Goal: Transaction & Acquisition: Obtain resource

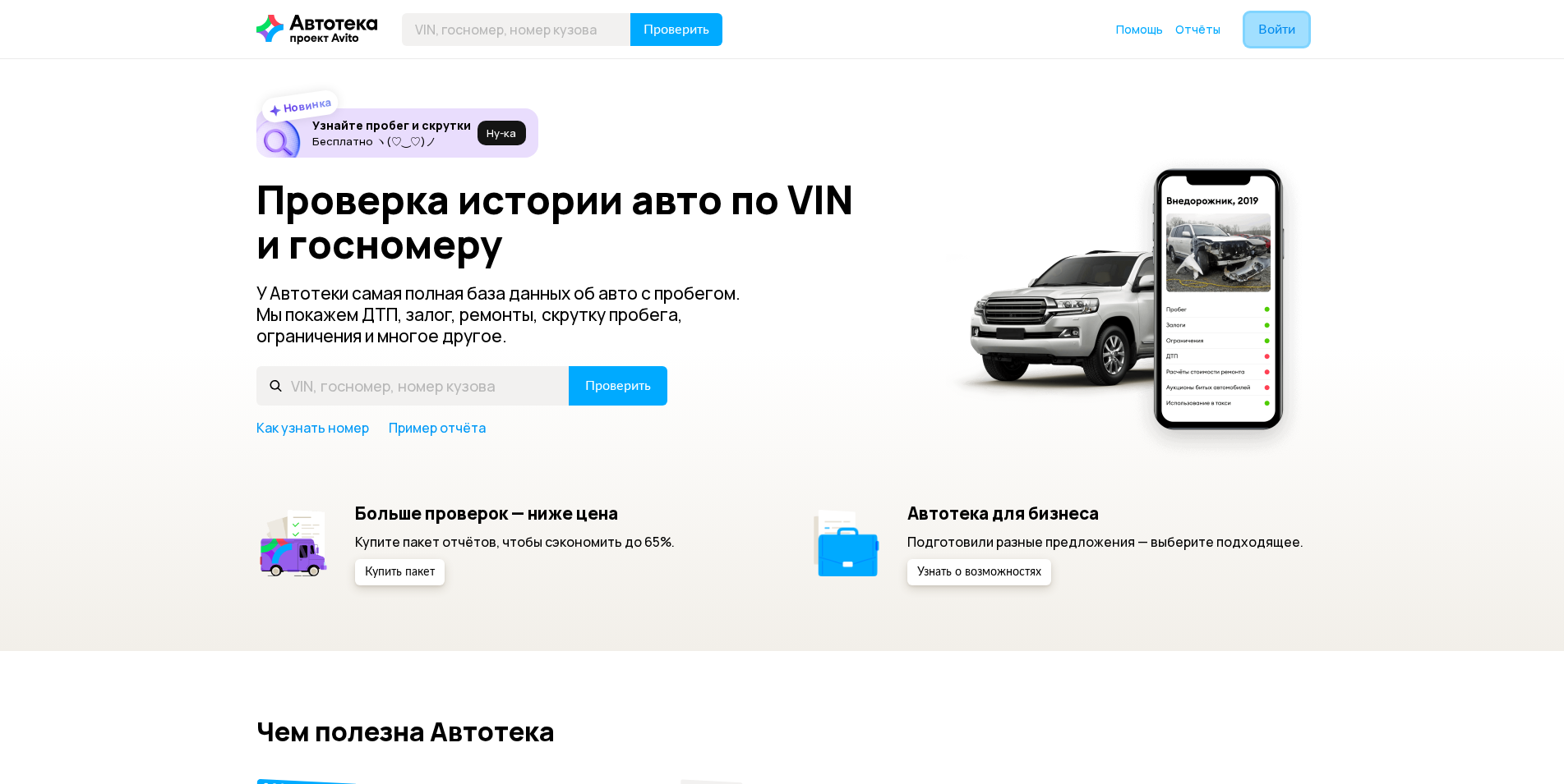
click at [1273, 31] on span "Войти" at bounding box center [1276, 30] width 37 height 13
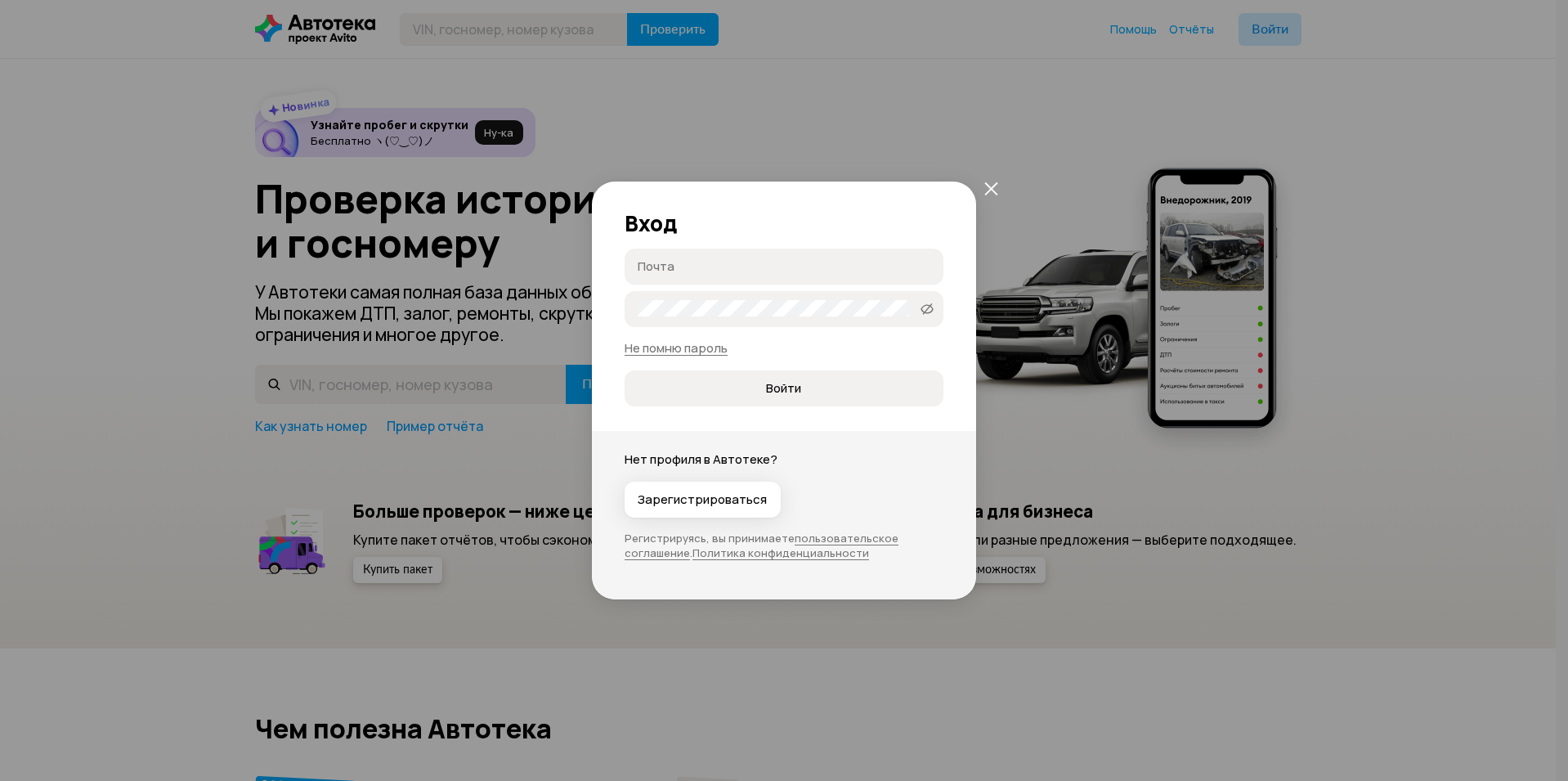
click at [666, 266] on input "Почта" at bounding box center [787, 266] width 298 height 16
type input "89811706467"
click at [625, 371] on button "Войти" at bounding box center [784, 389] width 319 height 36
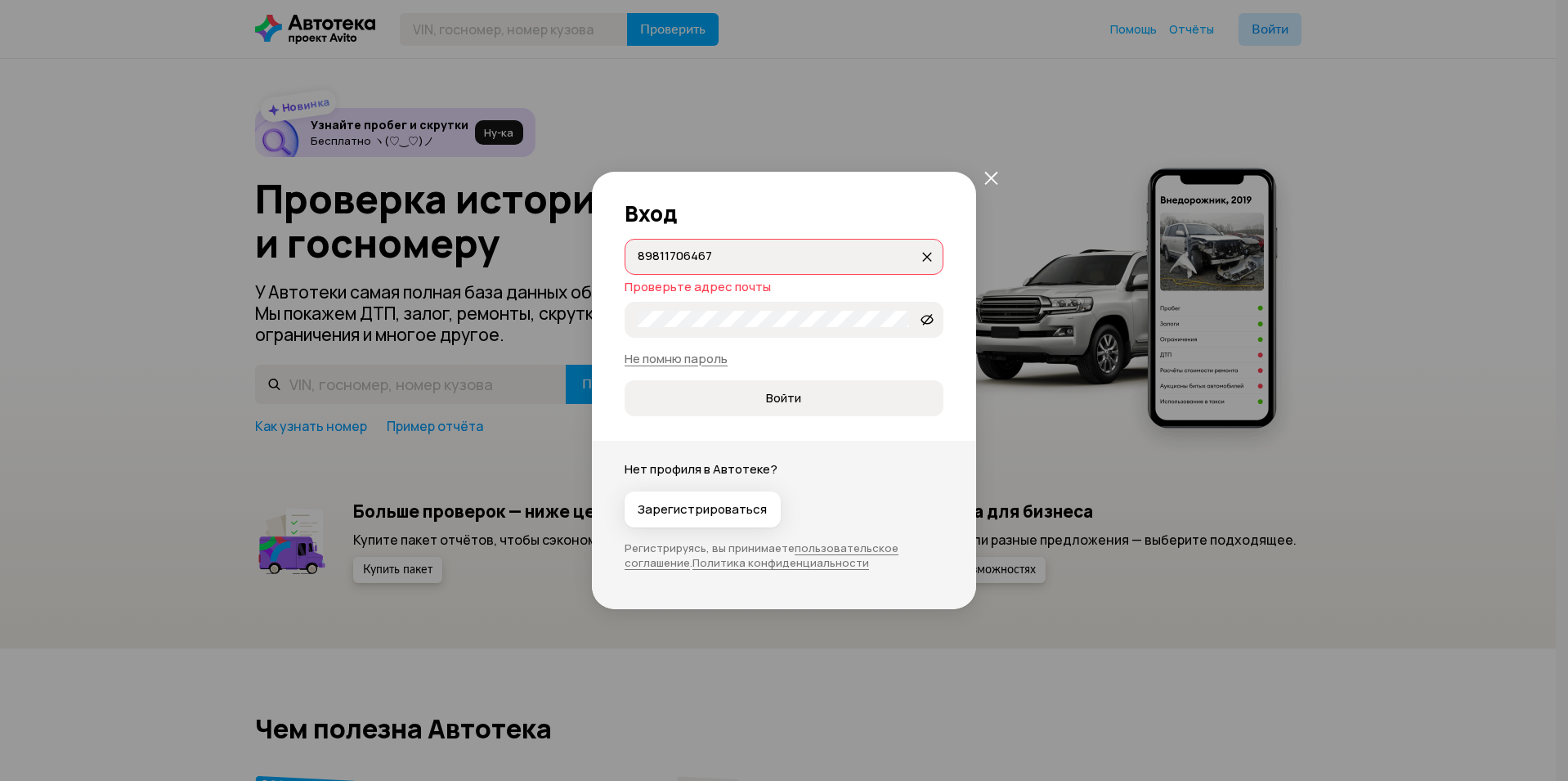
drag, startPoint x: 742, startPoint y: 258, endPoint x: 608, endPoint y: 254, distance: 134.1
click at [608, 254] on div "Вход 89811706467 89811706467 Проверьте адрес почты Zilipopka715   Не помню паро…" at bounding box center [784, 294] width 384 height 246
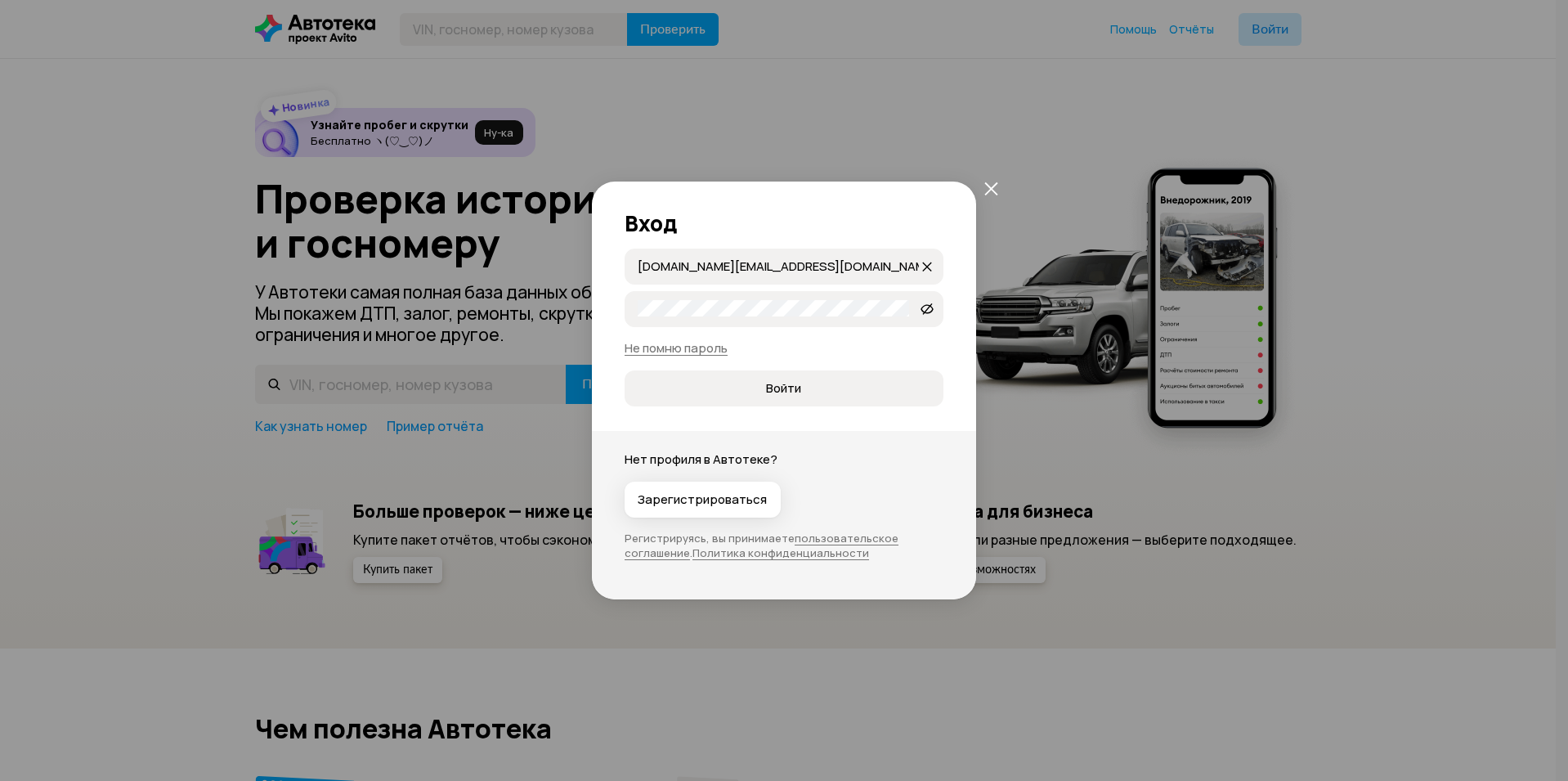
type input "[DOMAIN_NAME][EMAIL_ADDRESS][DOMAIN_NAME]"
click at [625, 371] on button "Войти" at bounding box center [784, 389] width 319 height 36
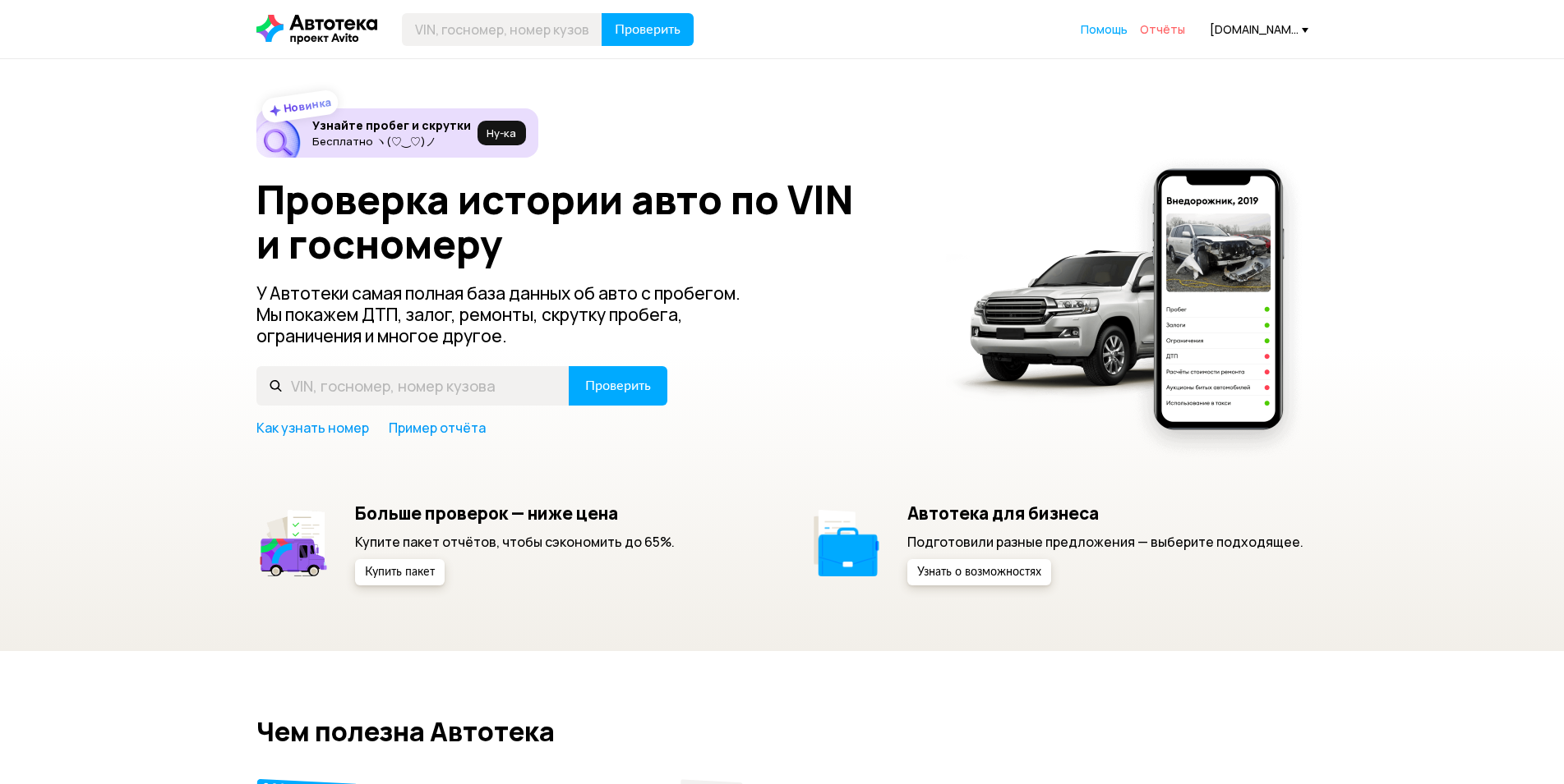
click at [1177, 24] on span "Отчёты" at bounding box center [1162, 29] width 45 height 15
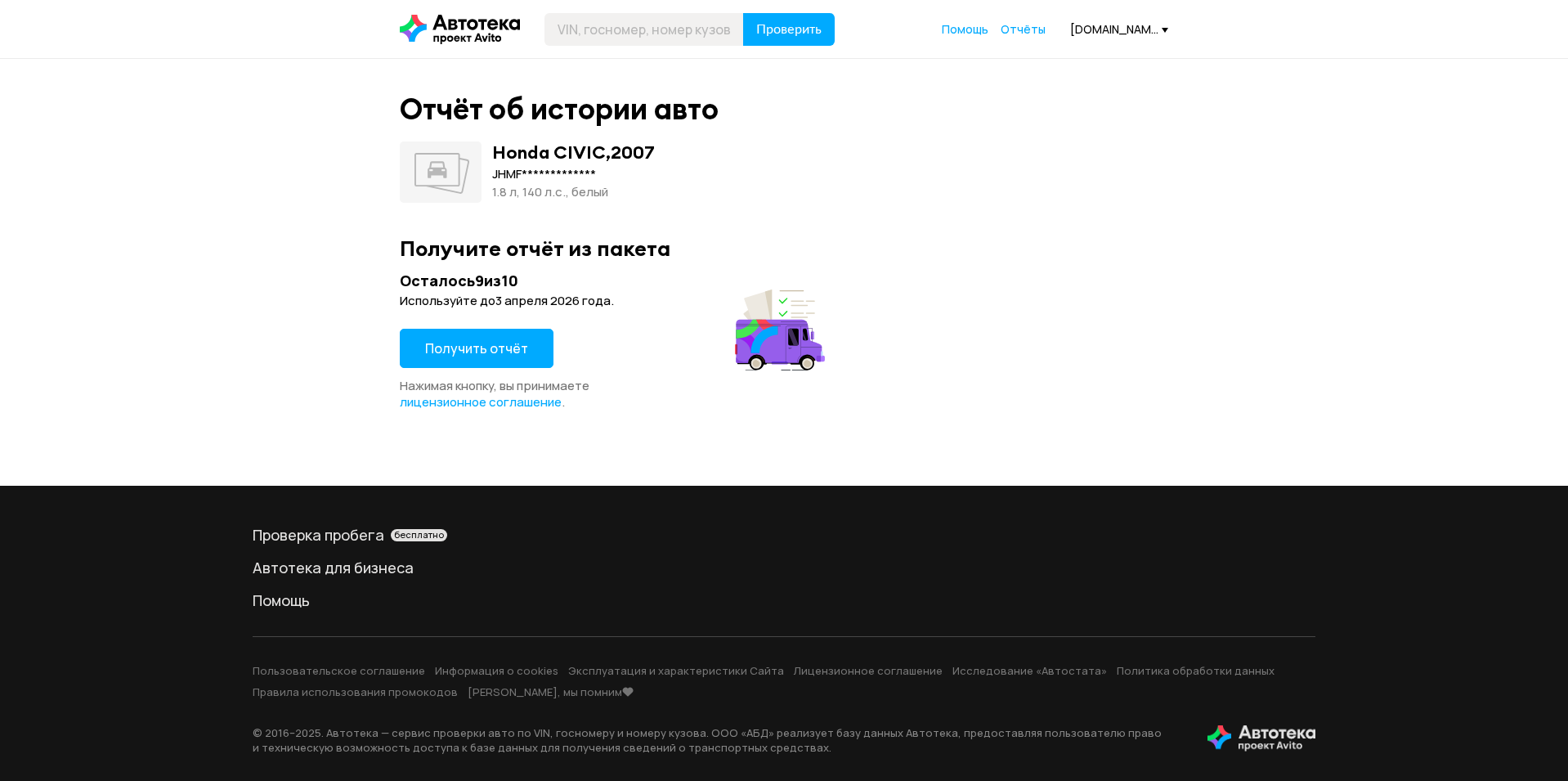
click at [493, 343] on span "Получить отчёт" at bounding box center [477, 348] width 103 height 18
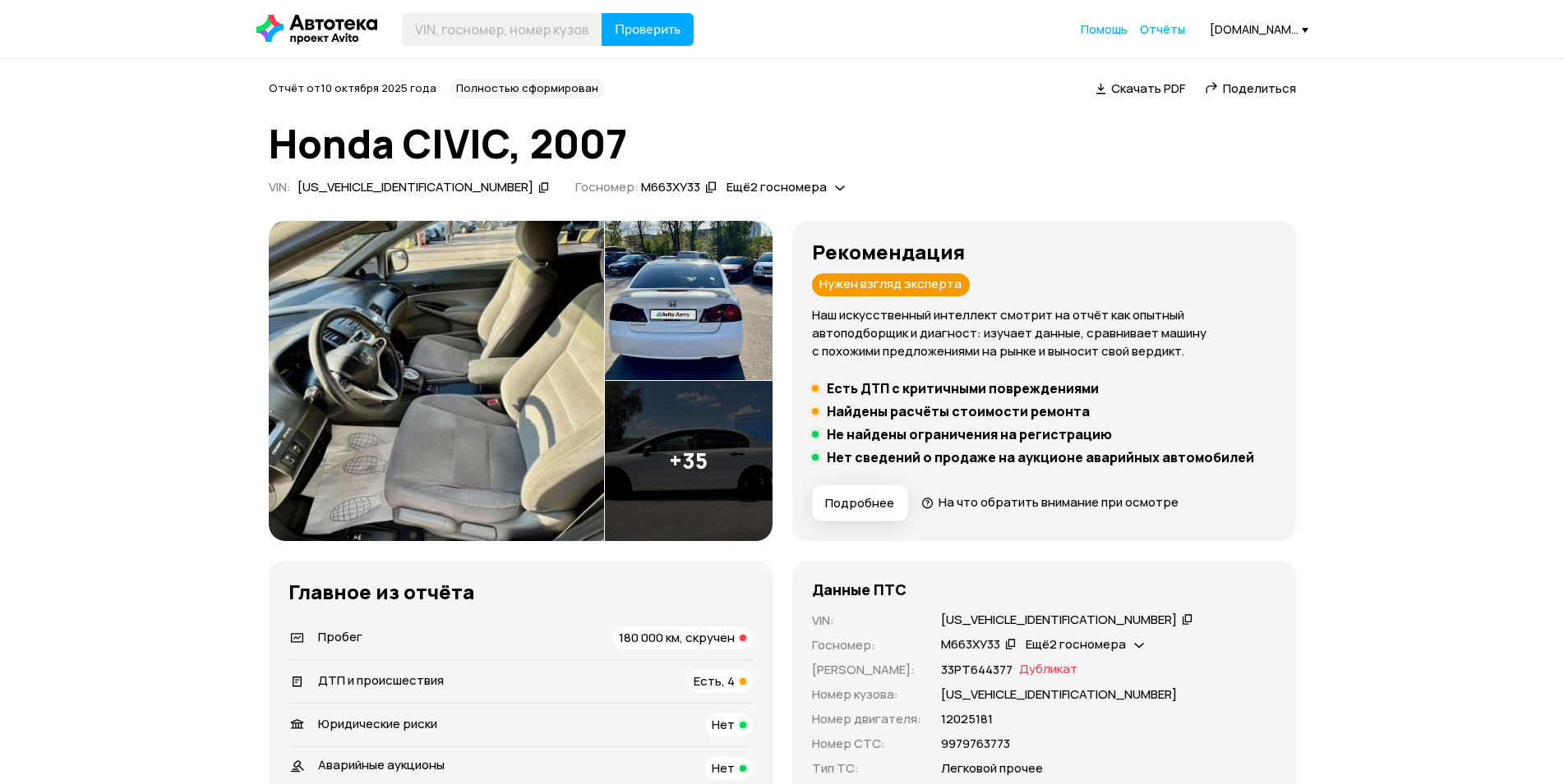
click at [465, 464] on img at bounding box center [436, 381] width 335 height 321
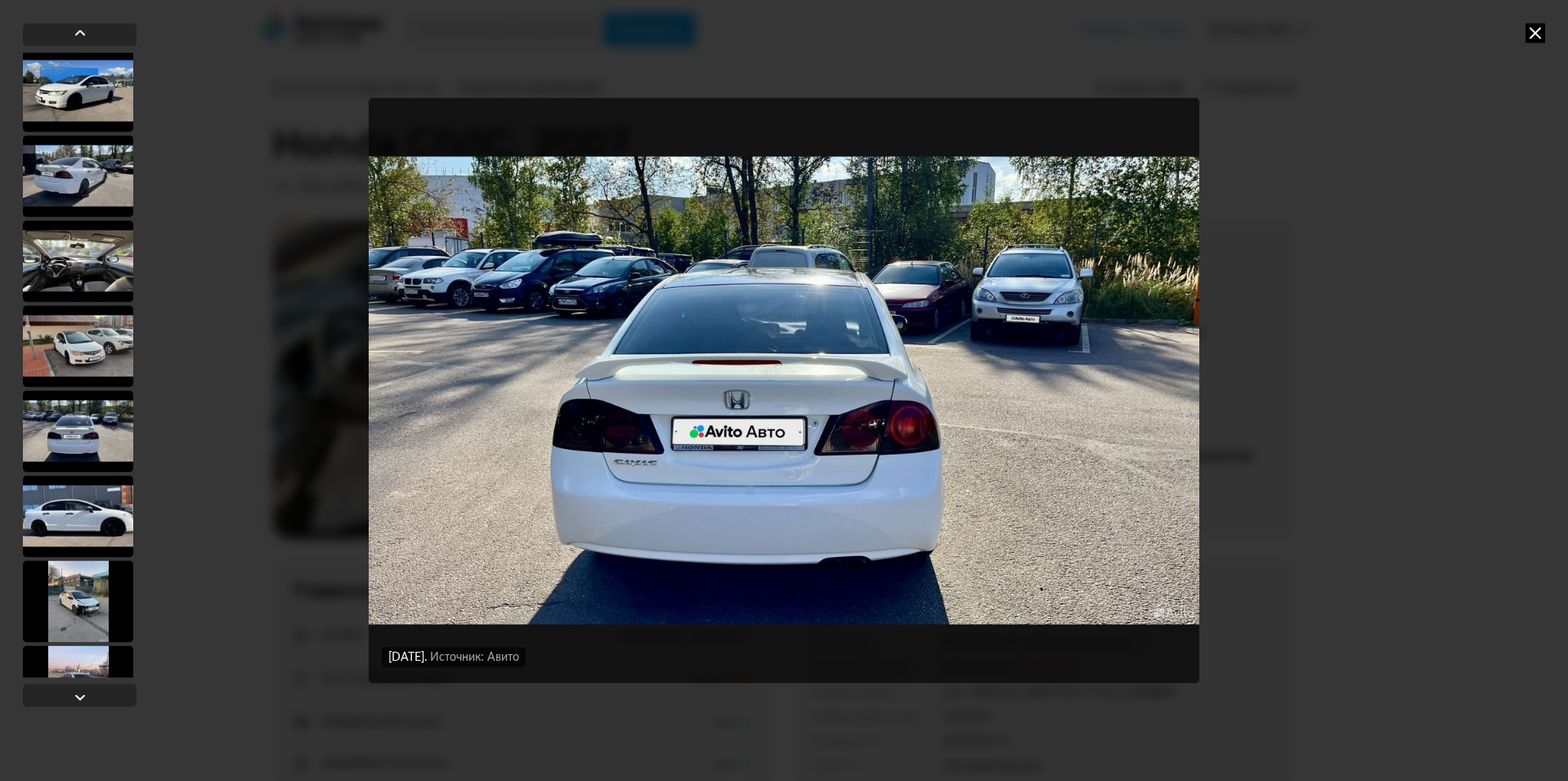
scroll to position [736, 0]
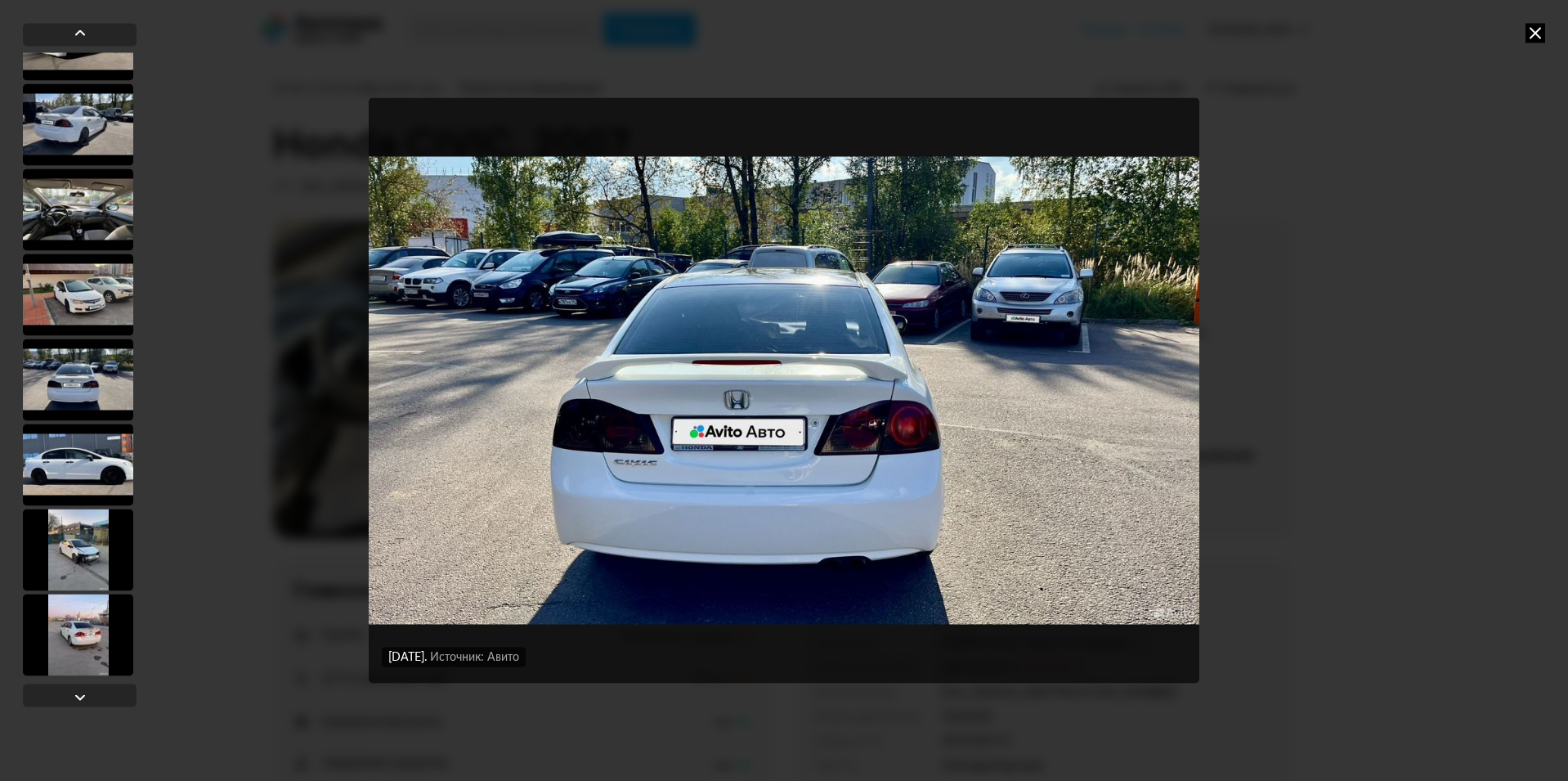
click at [65, 534] on div at bounding box center [78, 550] width 111 height 82
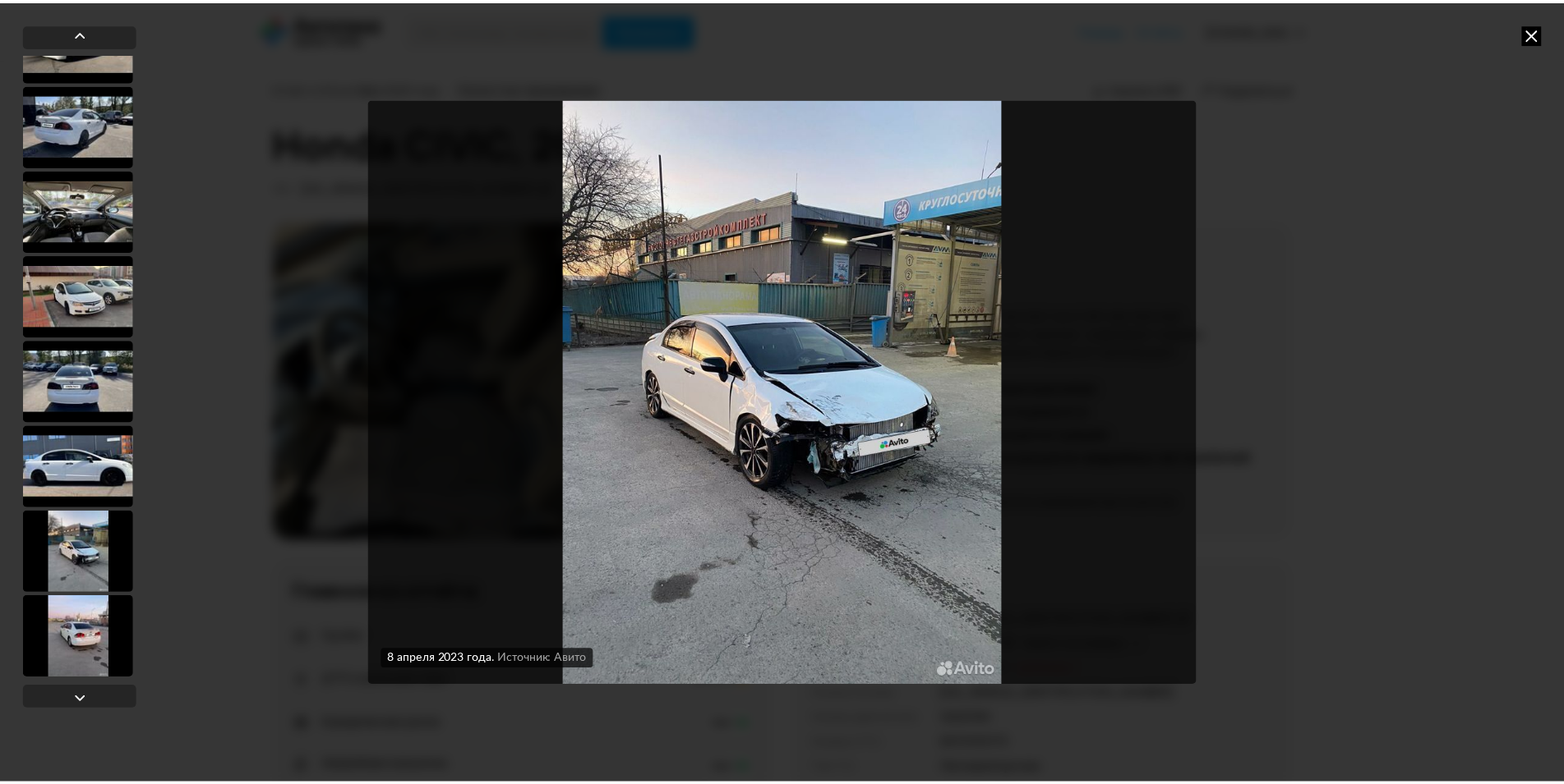
scroll to position [738, 0]
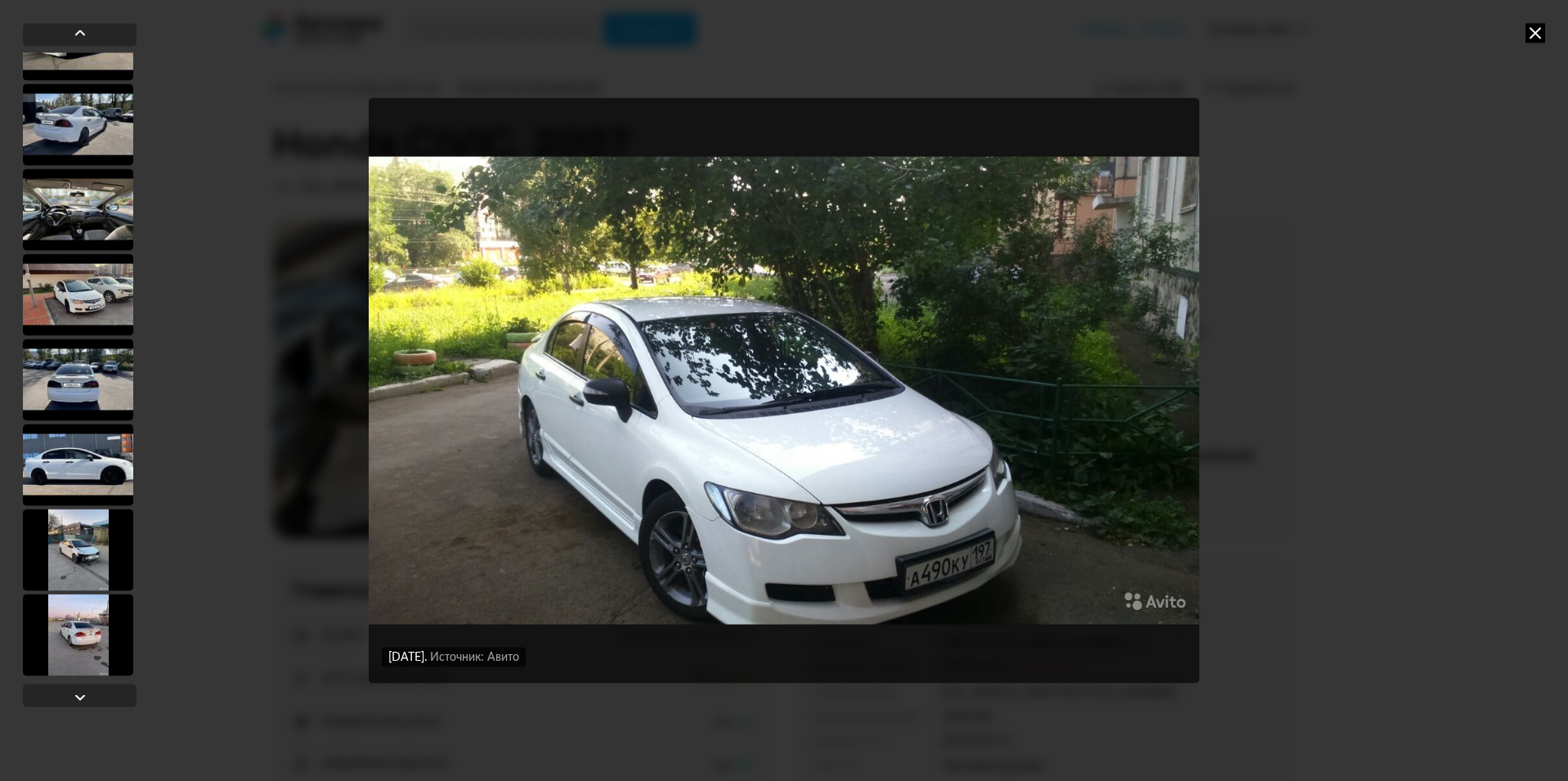
click at [1536, 42] on icon at bounding box center [1536, 33] width 20 height 20
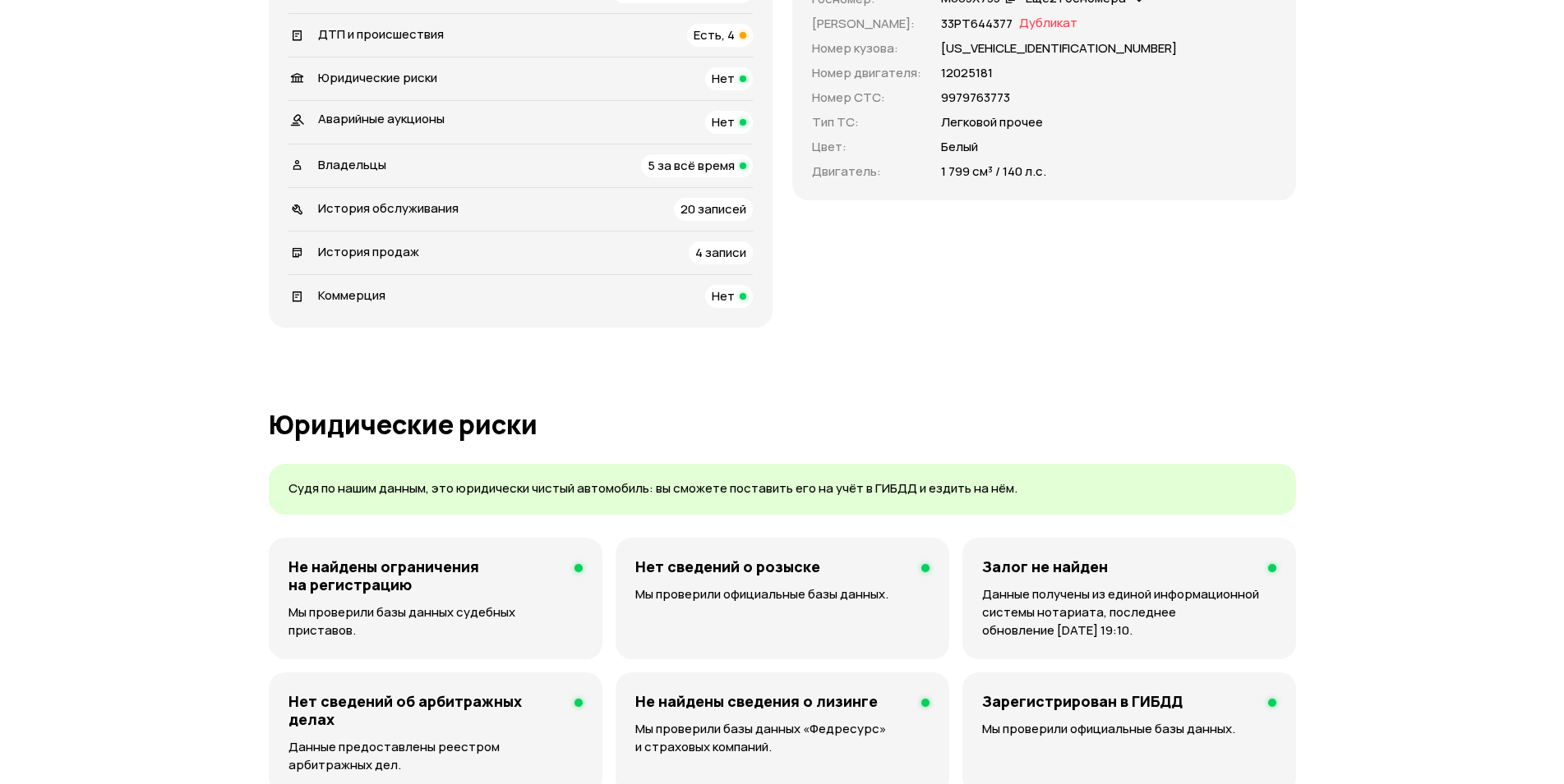
scroll to position [739, 0]
